Goal: Task Accomplishment & Management: Use online tool/utility

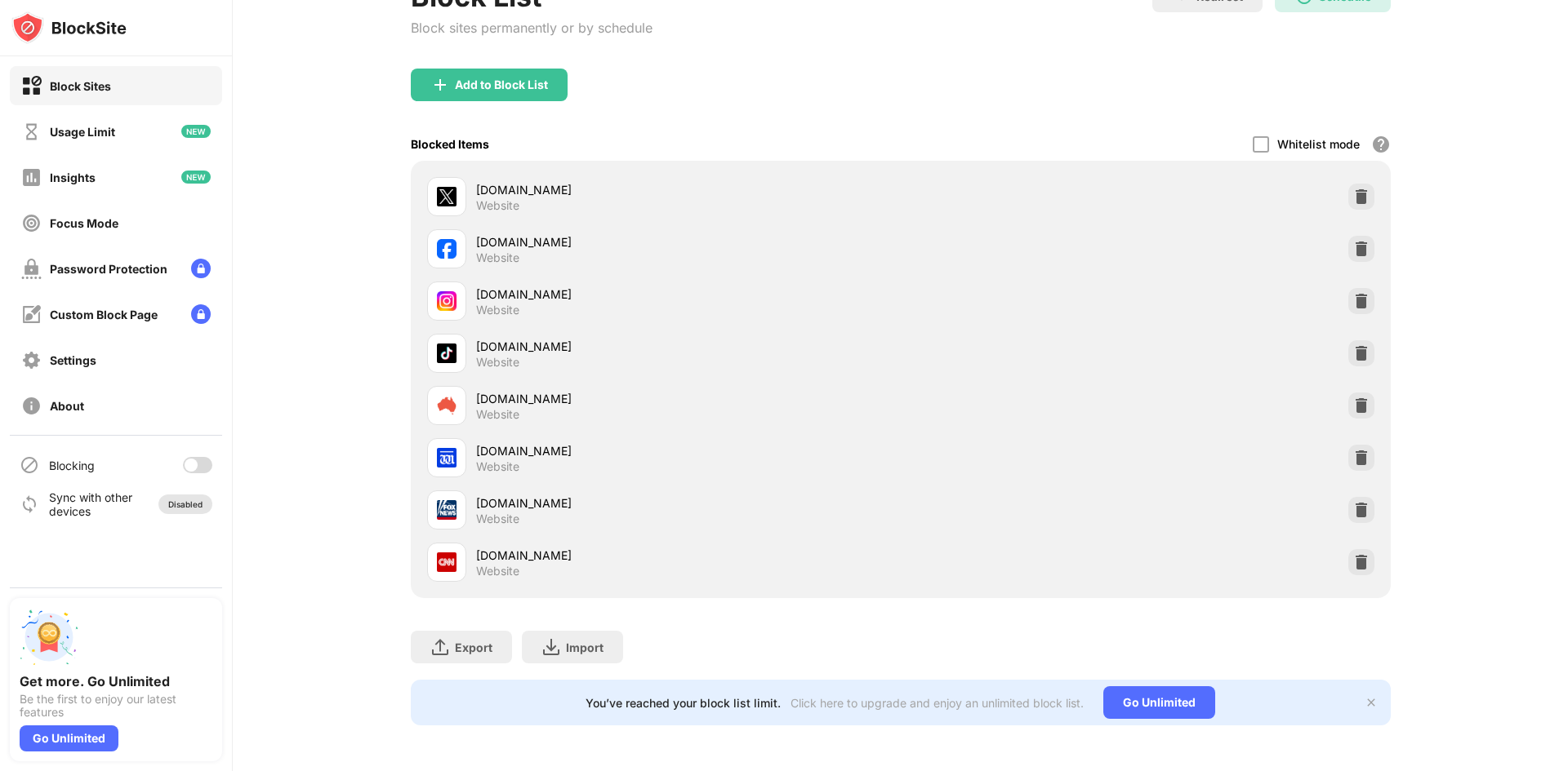
scroll to position [135, 0]
click at [197, 463] on div at bounding box center [191, 465] width 13 height 13
